Goal: Navigation & Orientation: Locate item on page

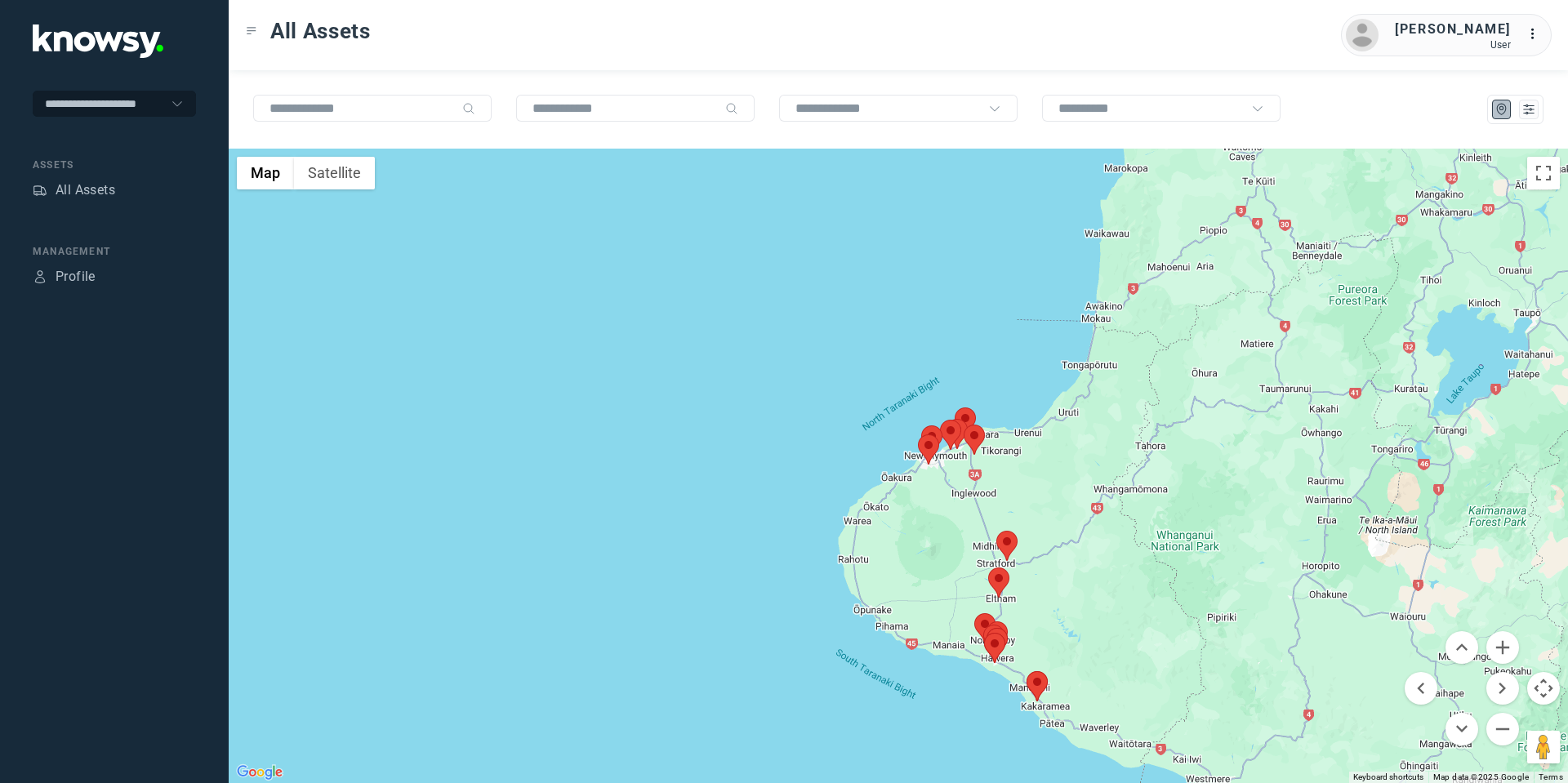
click at [1027, 671] on area at bounding box center [1027, 671] width 0 height 0
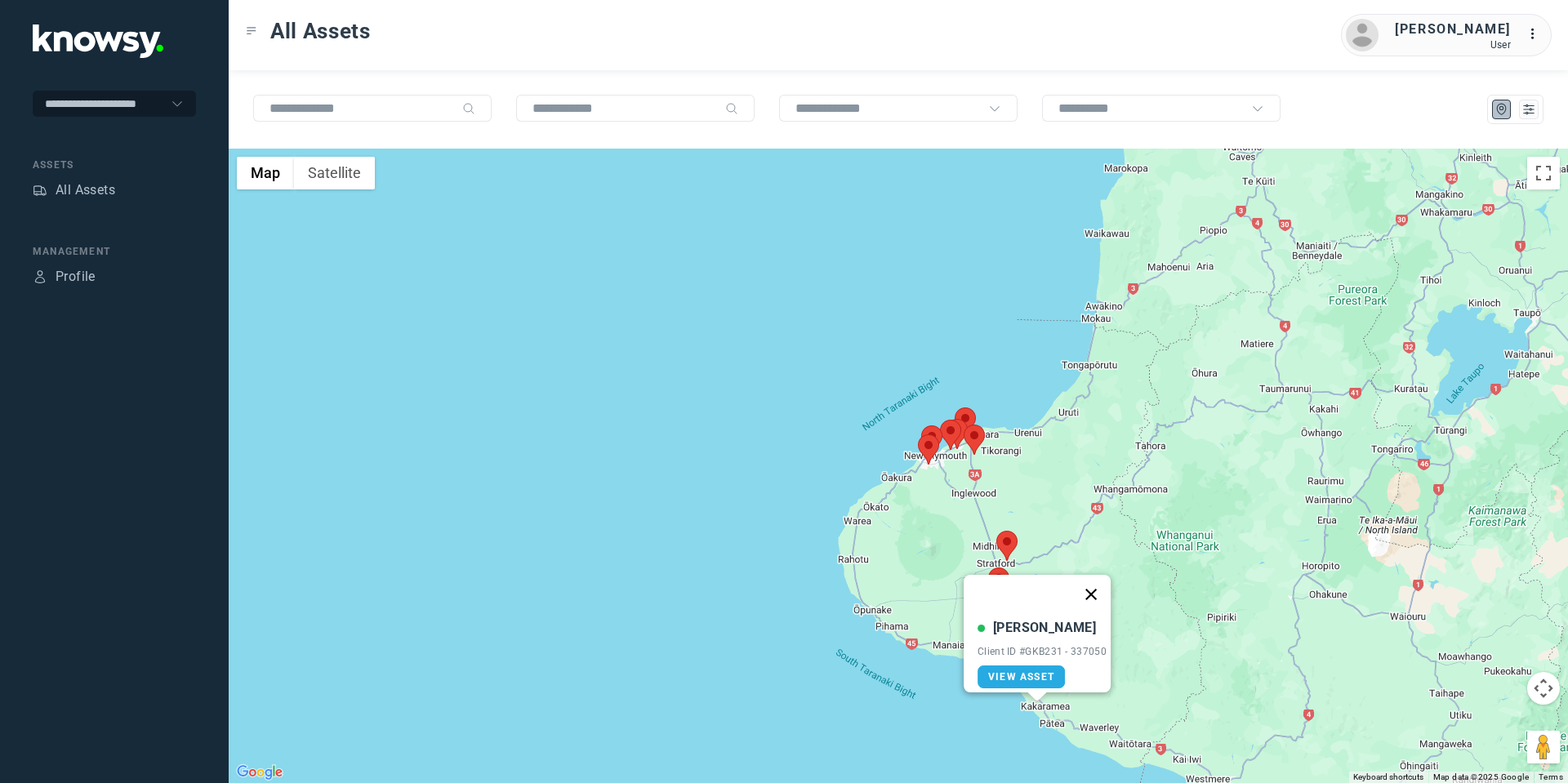
click at [1097, 580] on button "Close" at bounding box center [1091, 595] width 39 height 39
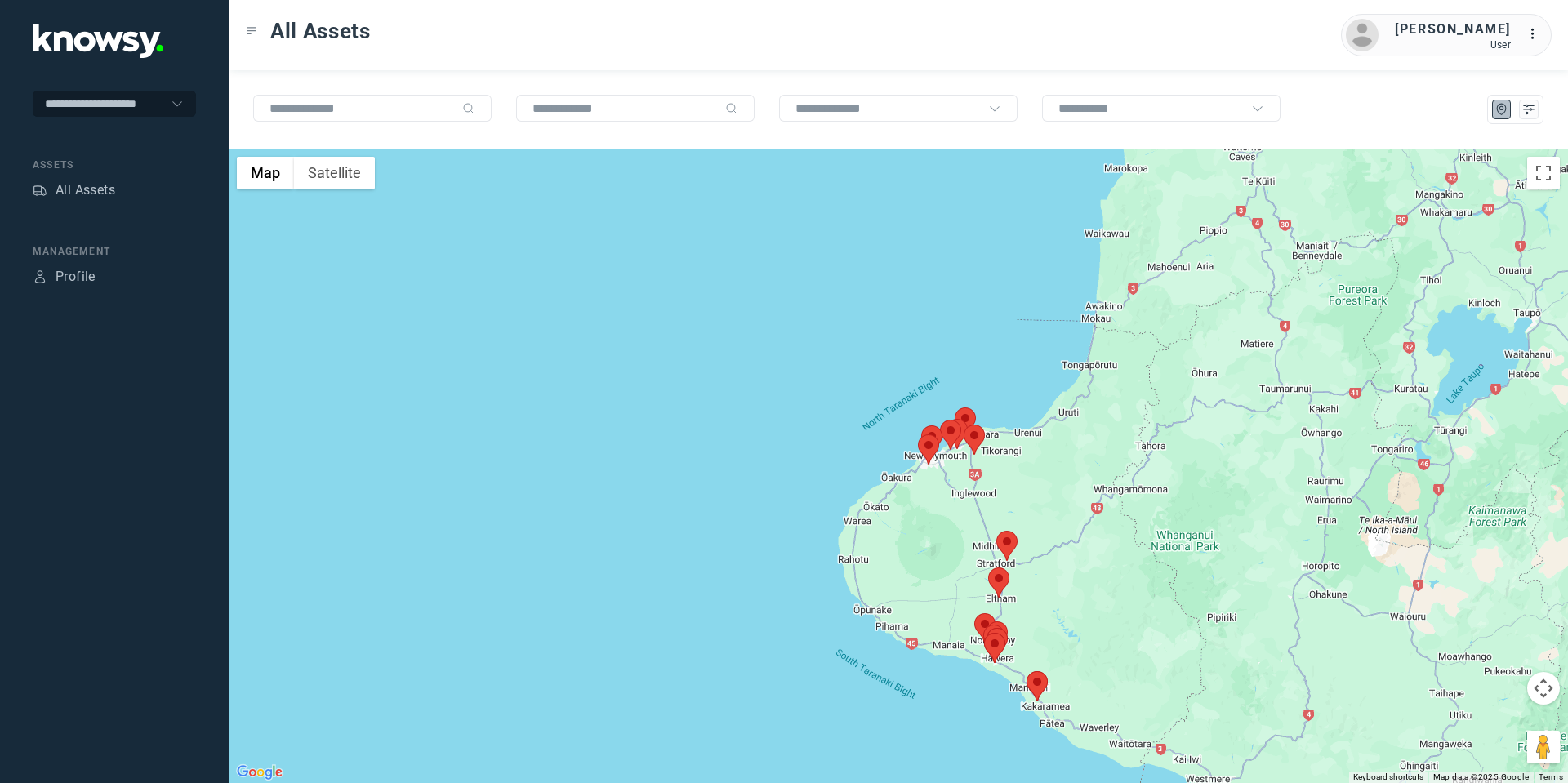
click at [1548, 686] on button "Map camera controls" at bounding box center [1543, 688] width 33 height 33
click at [1461, 730] on button "Move down" at bounding box center [1461, 729] width 33 height 33
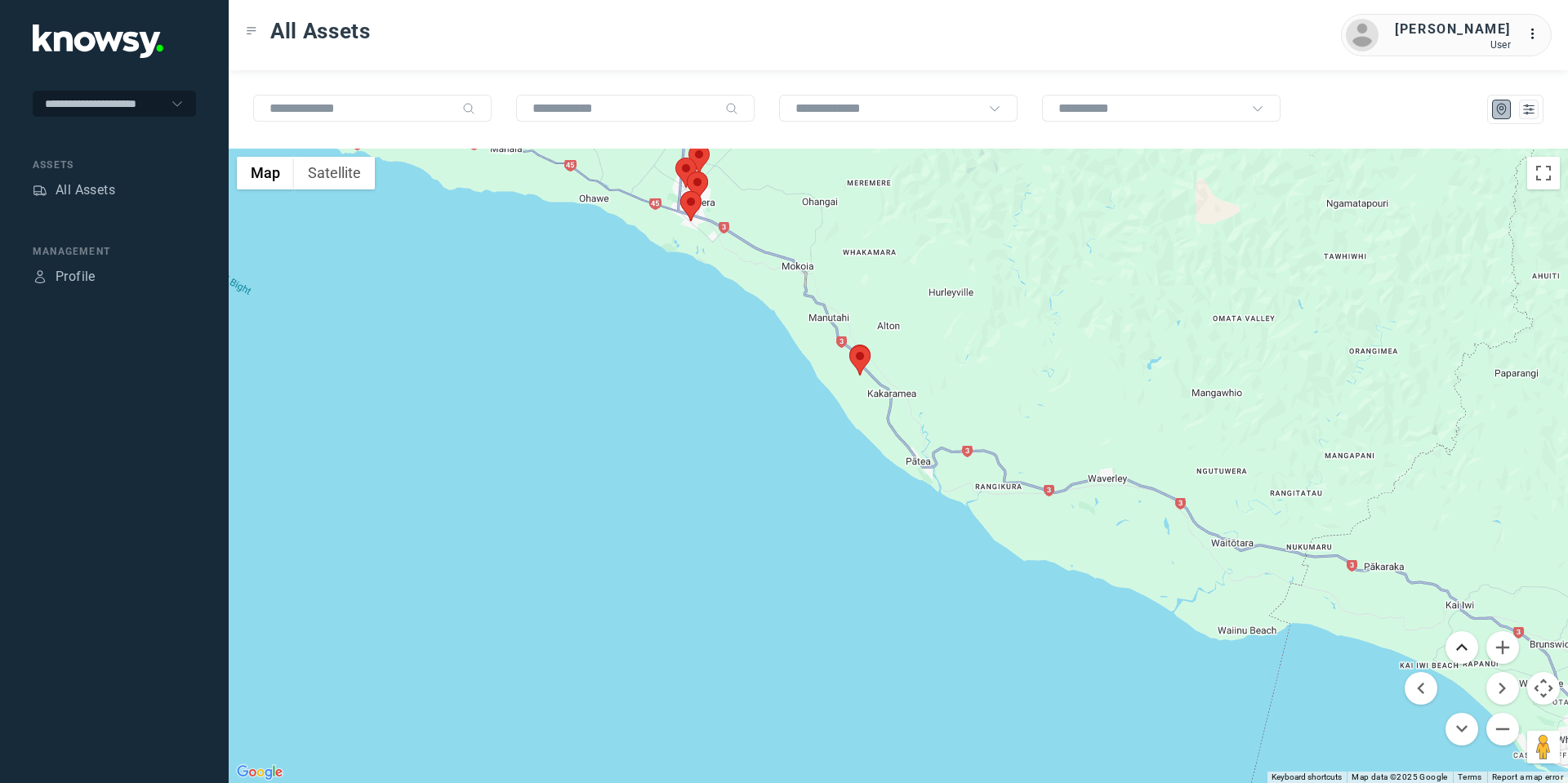
click at [1461, 645] on button "Move up" at bounding box center [1461, 647] width 33 height 33
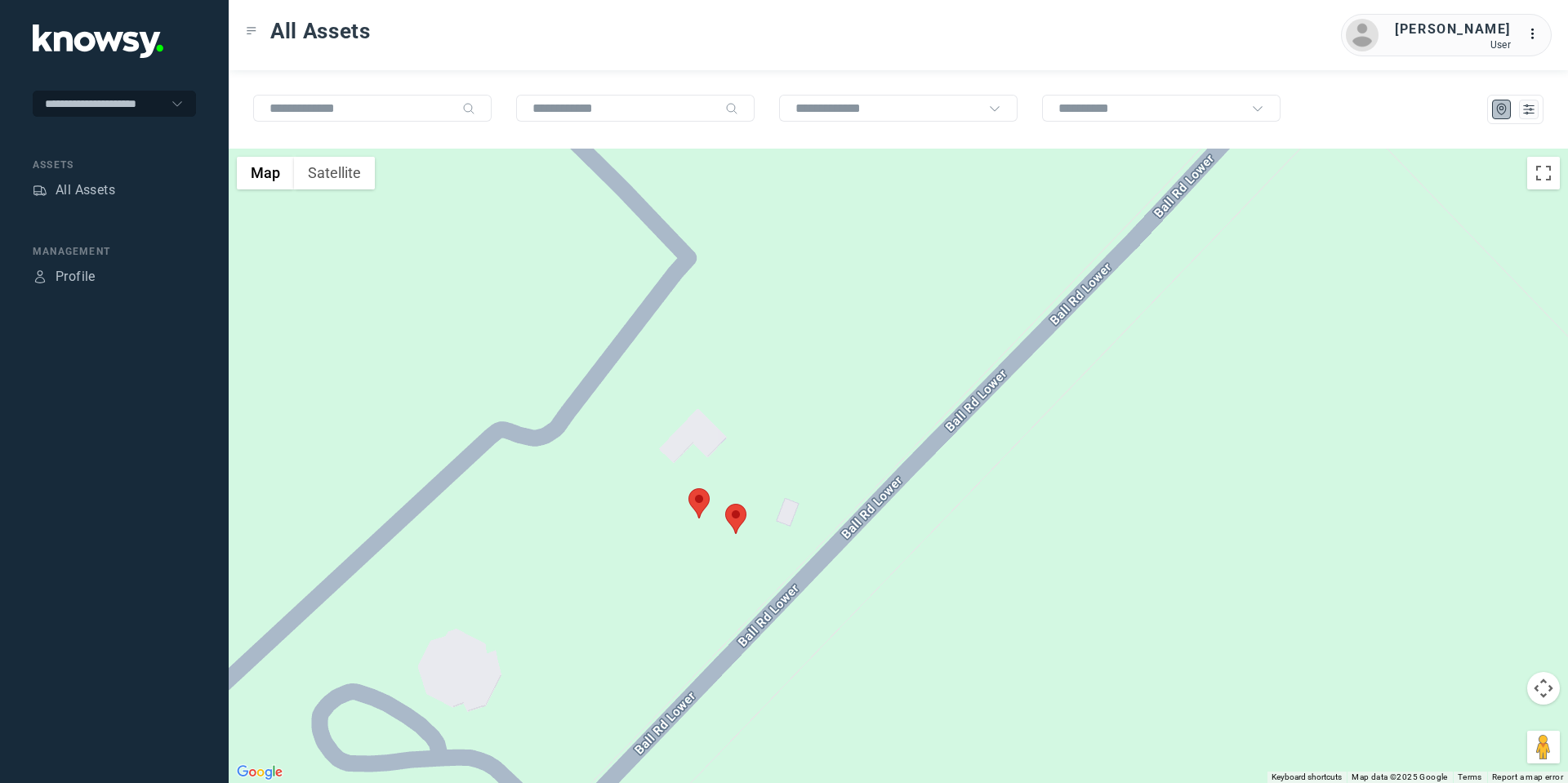
click at [689, 488] on area at bounding box center [689, 488] width 0 height 0
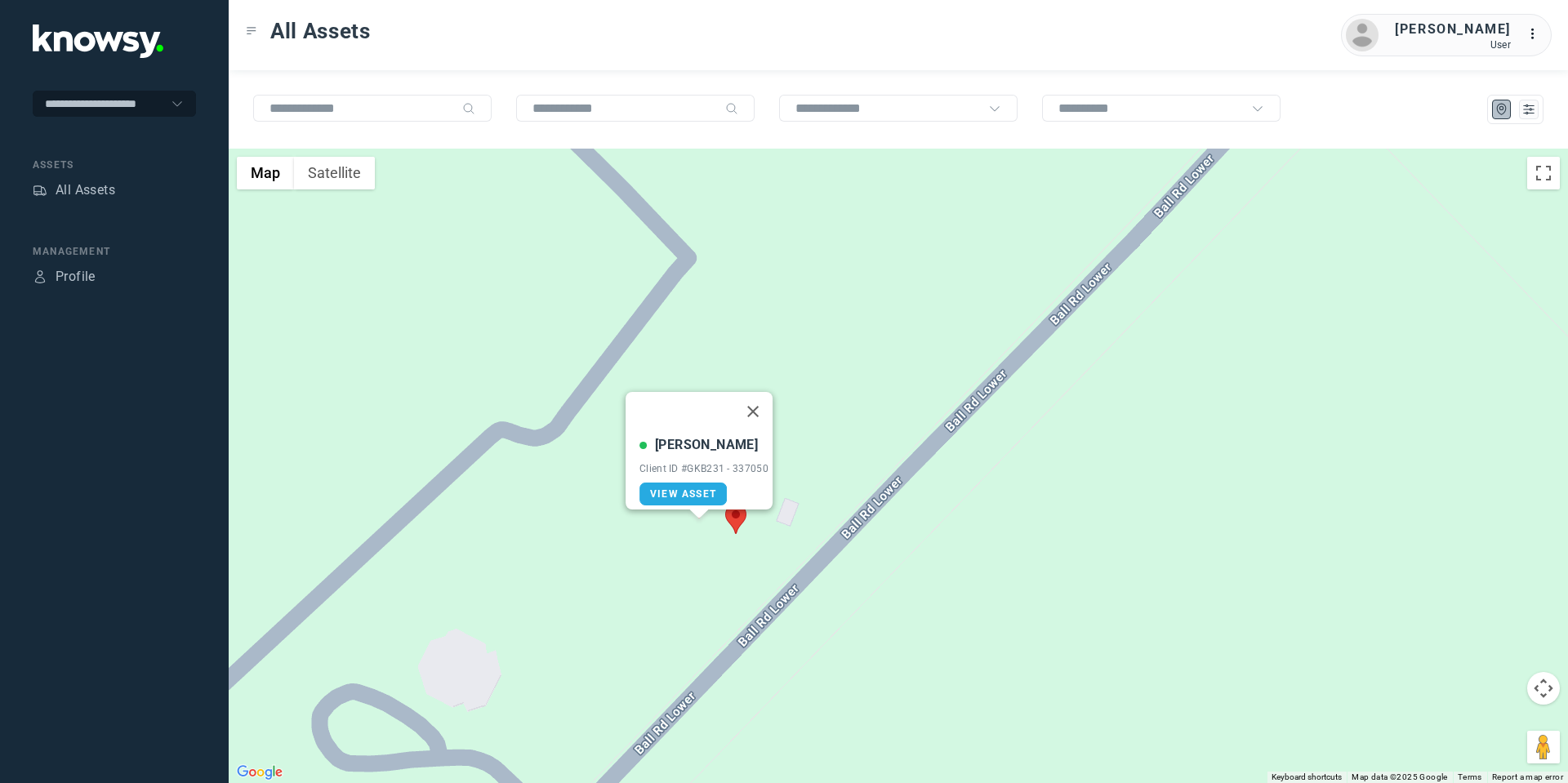
click at [725, 504] on area at bounding box center [725, 504] width 0 height 0
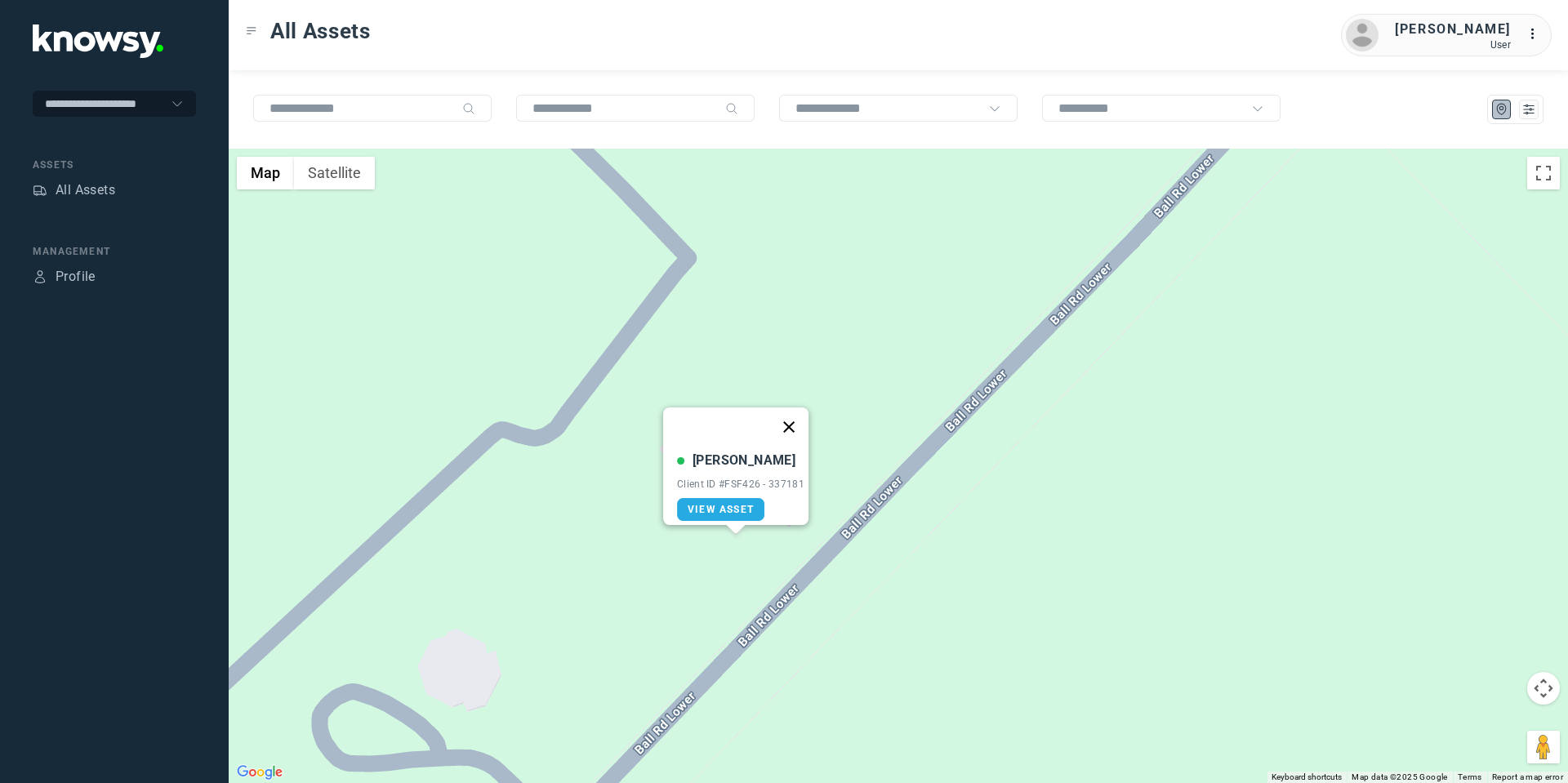
click at [796, 414] on button "Close" at bounding box center [789, 427] width 39 height 39
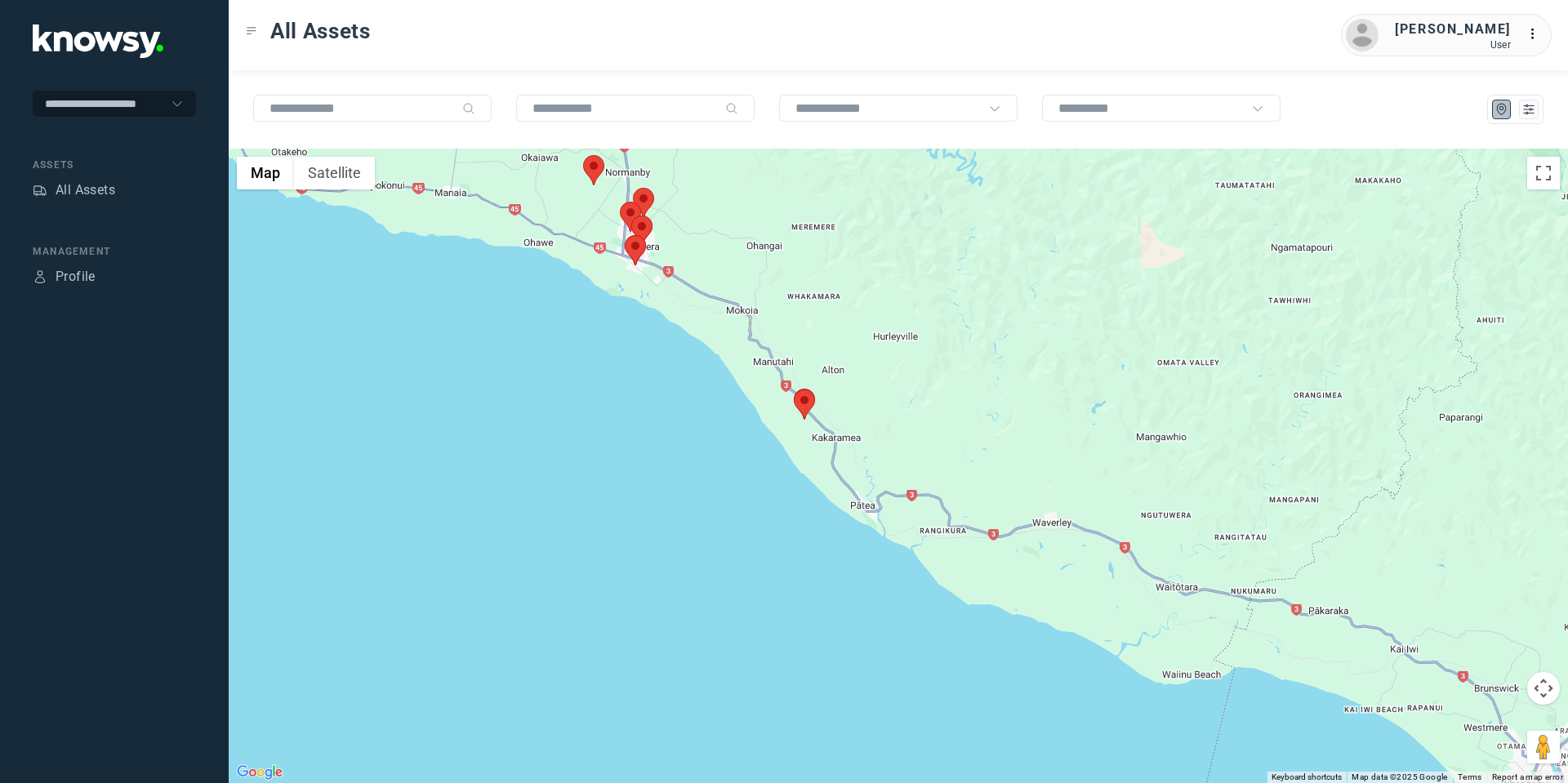
click at [1544, 691] on button "Map camera controls" at bounding box center [1543, 688] width 33 height 33
click at [1456, 648] on button "Move up" at bounding box center [1461, 647] width 33 height 33
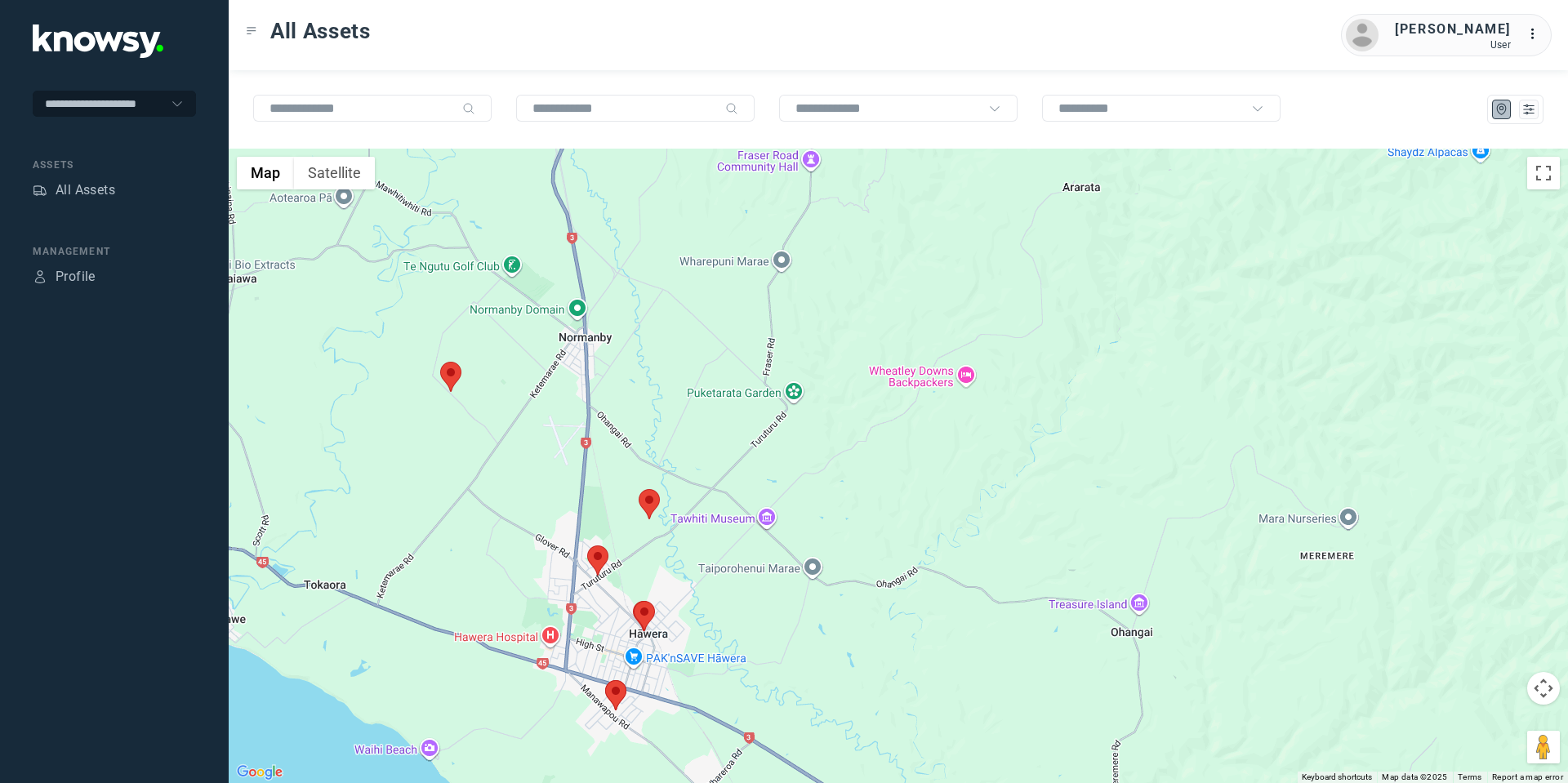
click at [634, 601] on area at bounding box center [634, 601] width 0 height 0
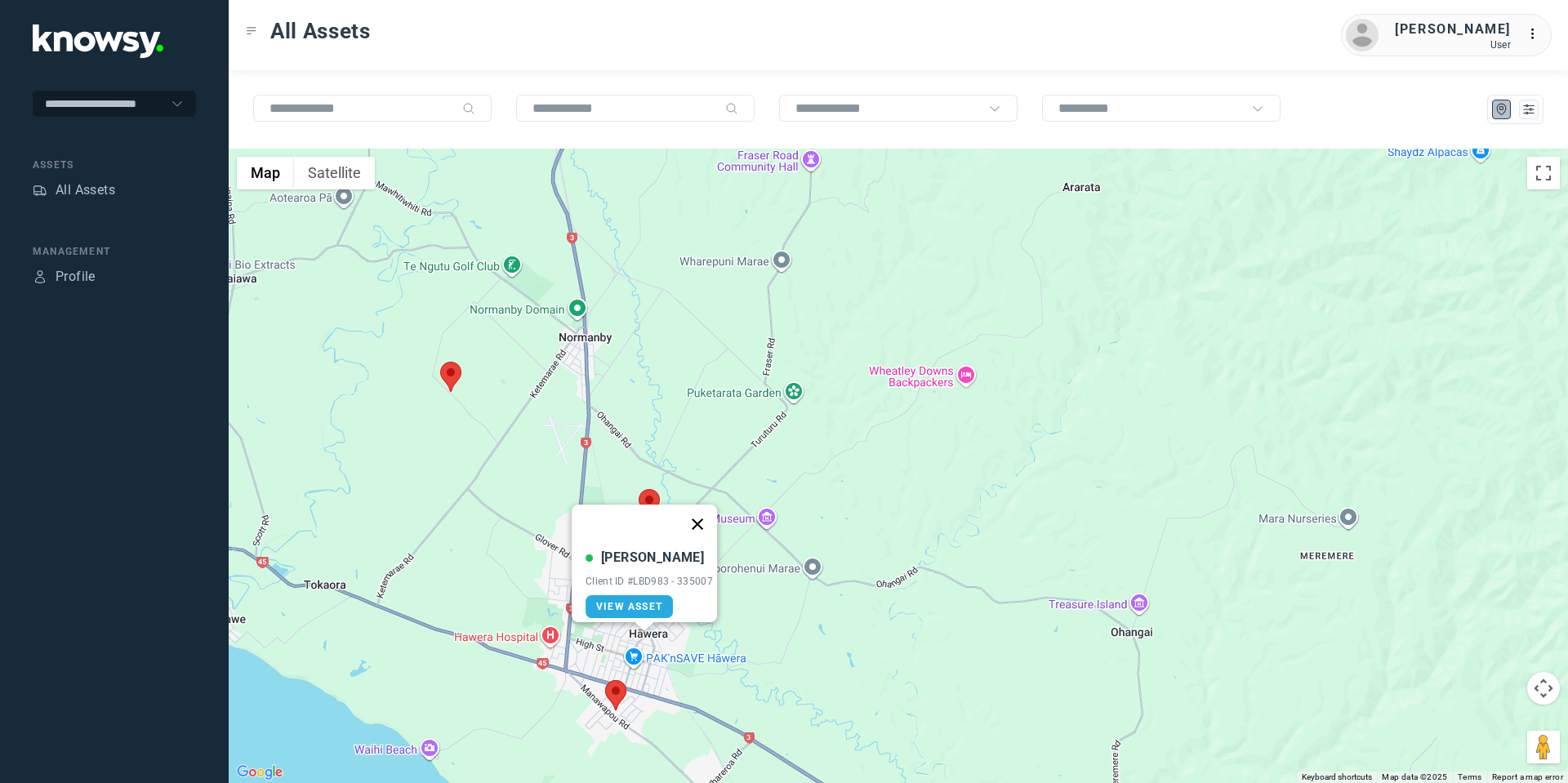
click at [701, 515] on button "Close" at bounding box center [697, 525] width 39 height 39
